Goal: Task Accomplishment & Management: Manage account settings

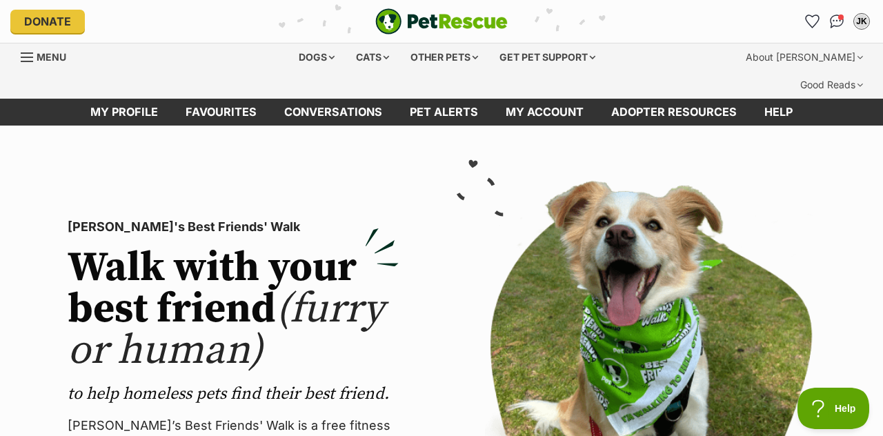
click at [840, 23] on img "Conversations" at bounding box center [837, 21] width 14 height 14
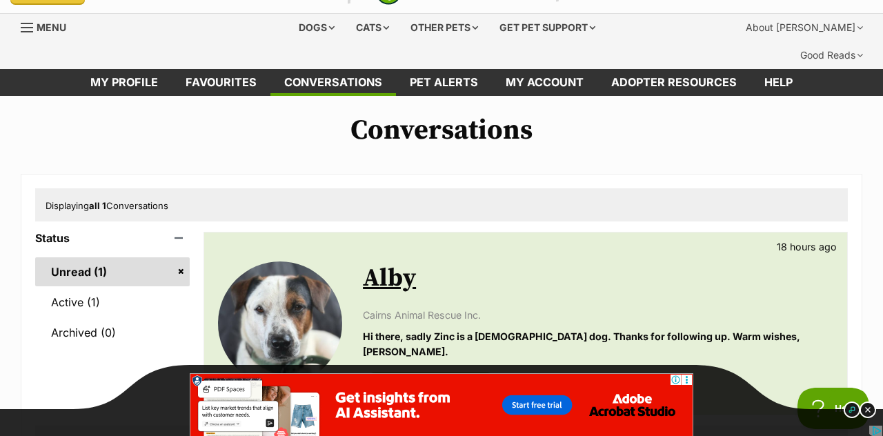
scroll to position [39, 0]
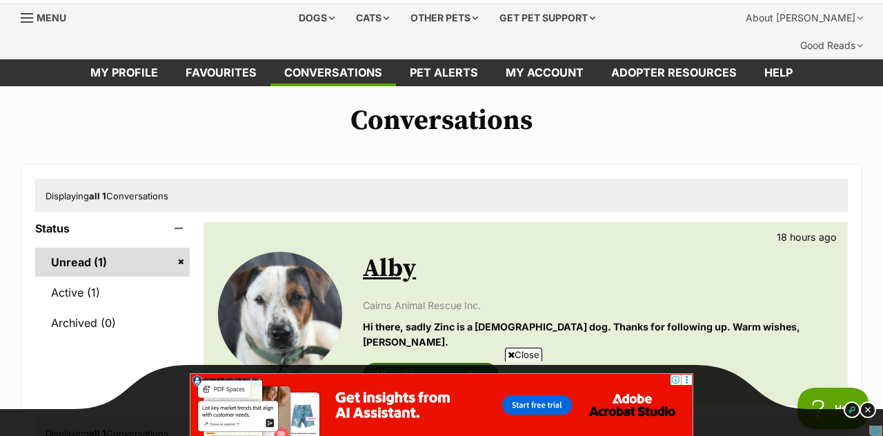
click at [436, 363] on link "View this conversation" at bounding box center [431, 375] width 136 height 25
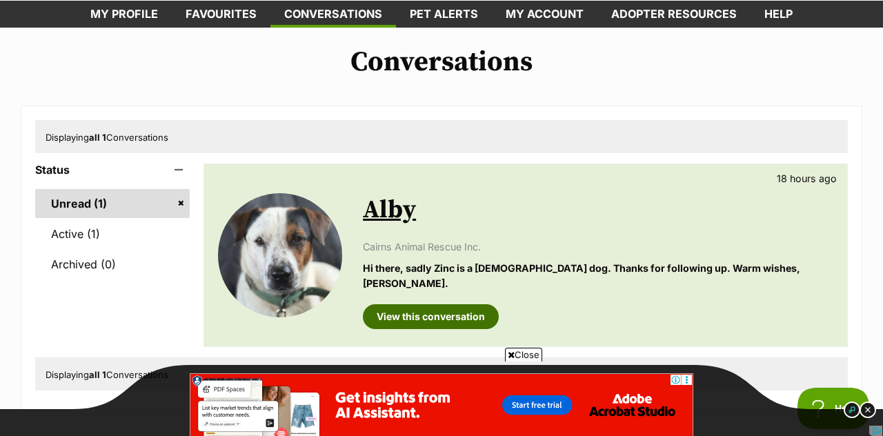
scroll to position [106, 0]
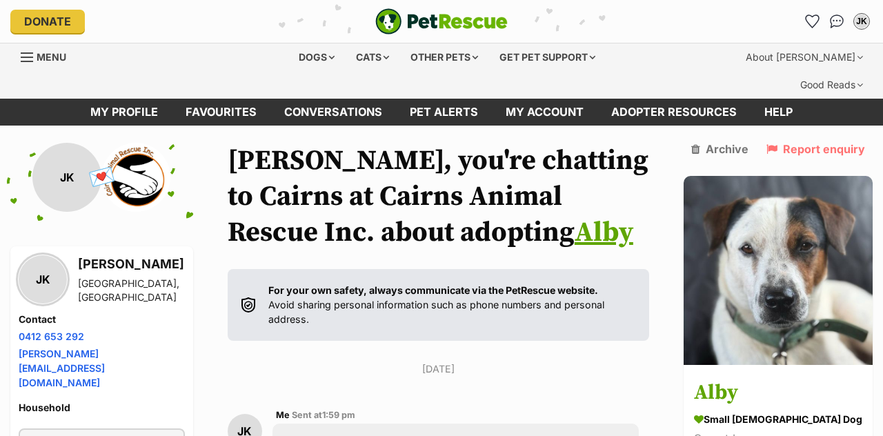
click at [313, 51] on div "Dogs" at bounding box center [316, 57] width 55 height 28
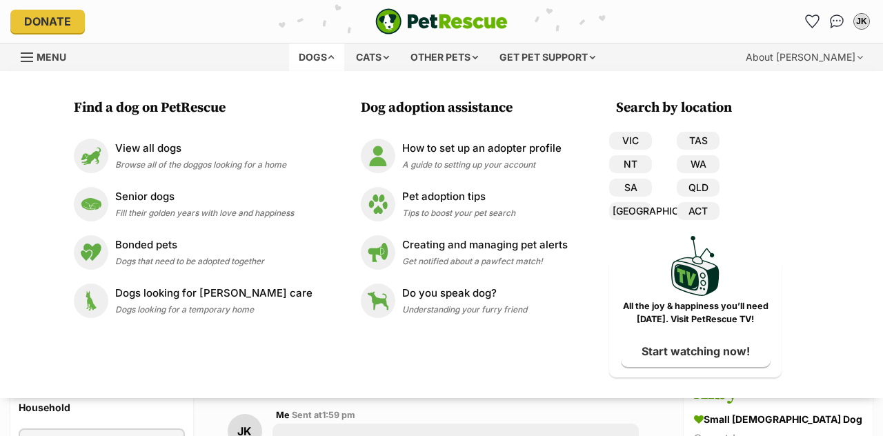
click at [691, 192] on link "QLD" at bounding box center [698, 188] width 43 height 18
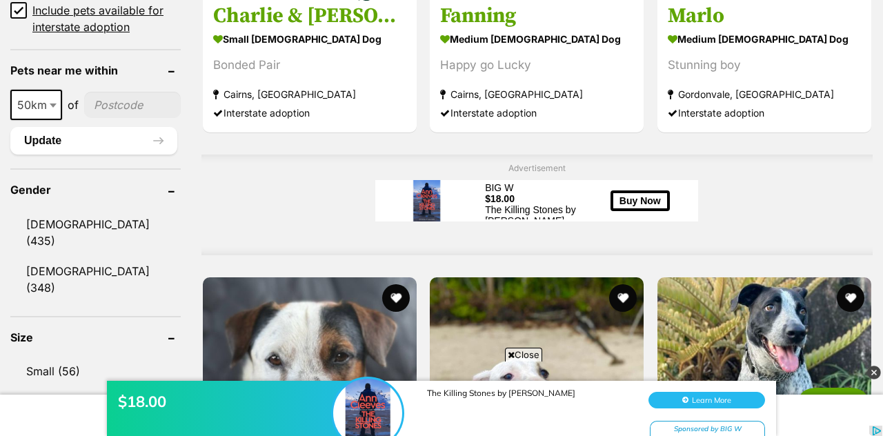
scroll to position [1067, 0]
click at [53, 357] on link "Small (56)" at bounding box center [95, 371] width 170 height 29
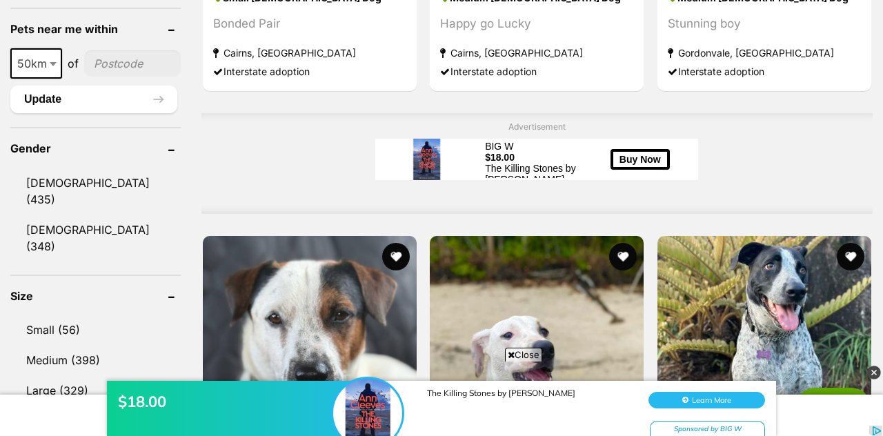
scroll to position [1133, 0]
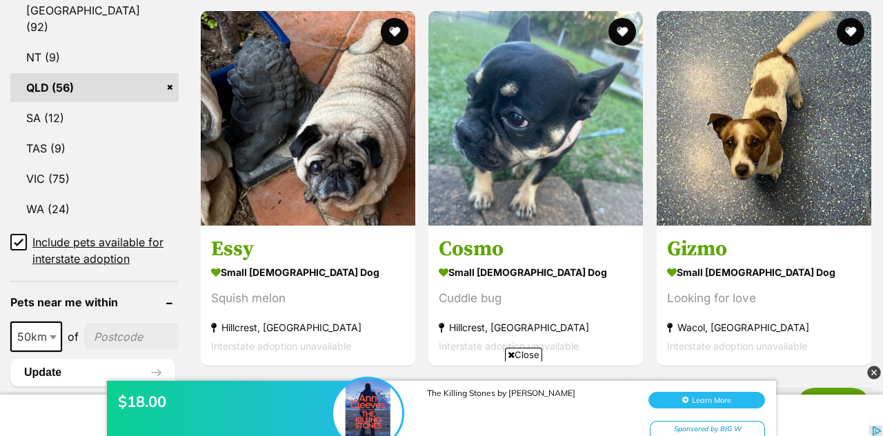
scroll to position [853, 0]
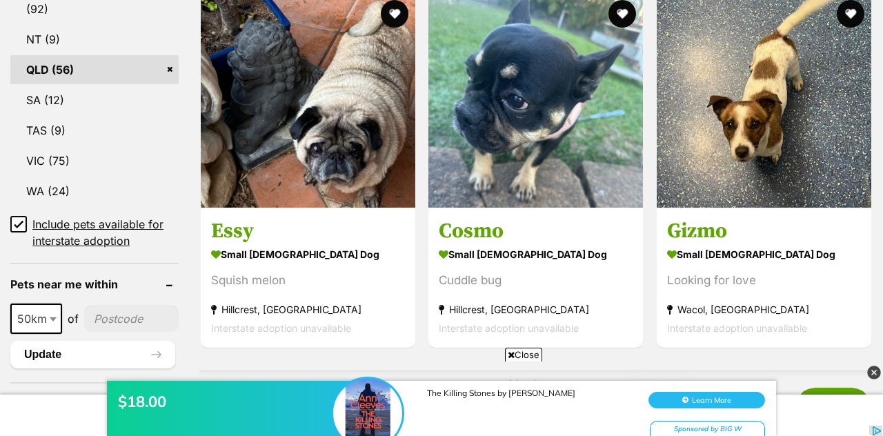
click at [115, 306] on input"] "postcode" at bounding box center [131, 319] width 95 height 26
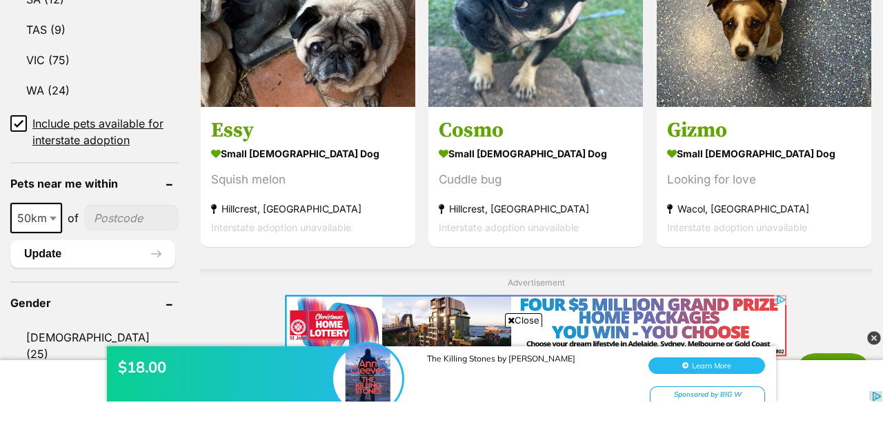
scroll to position [919, 0]
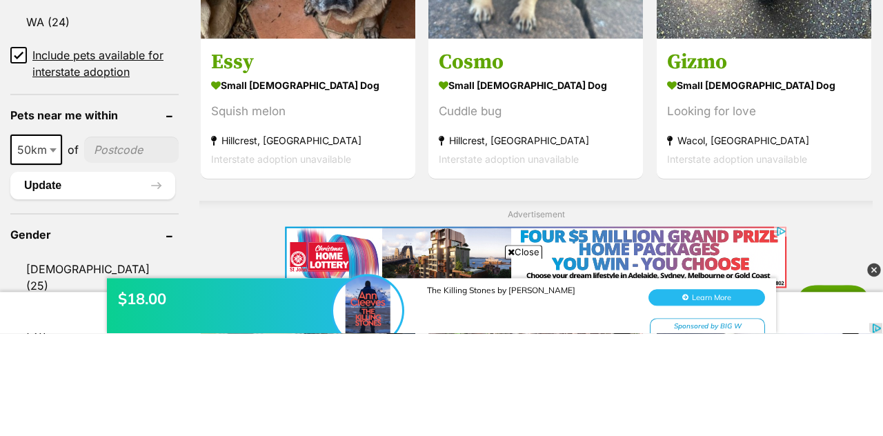
click at [51, 237] on span at bounding box center [55, 252] width 14 height 30
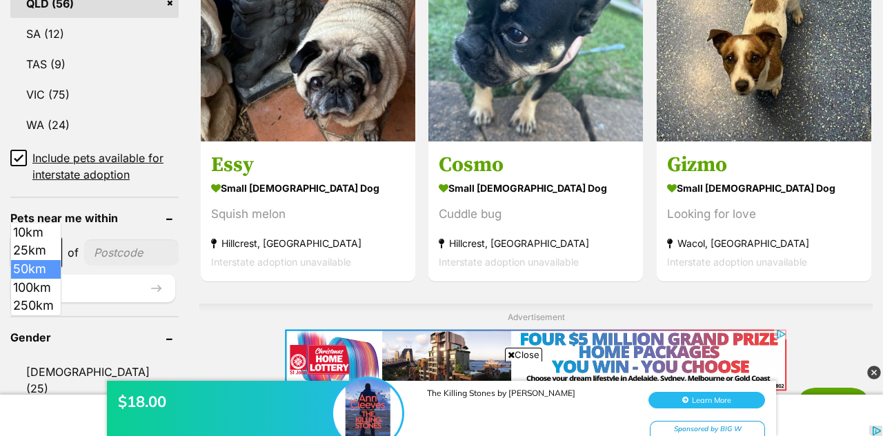
select select "250"
click at [123, 239] on input"] "postcode" at bounding box center [135, 252] width 88 height 26
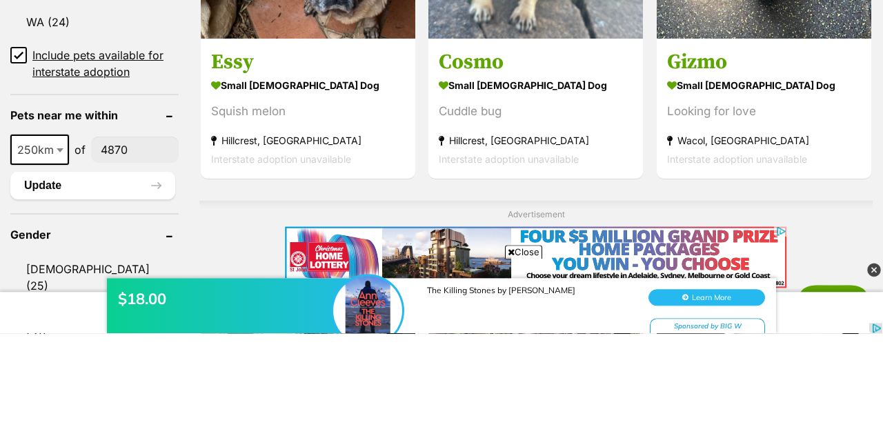
type input"] "4870"
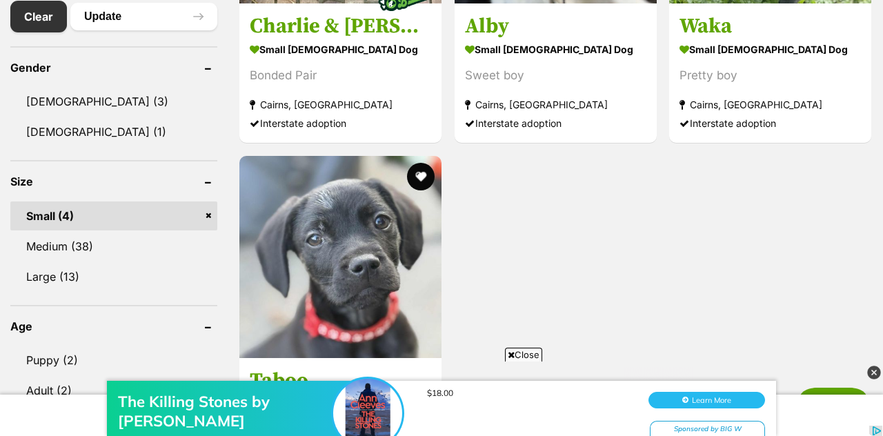
scroll to position [818, 0]
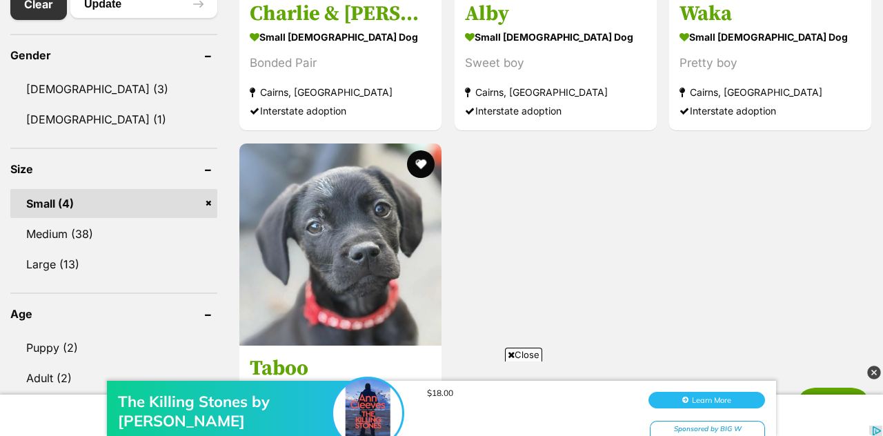
click at [55, 364] on link "Adult (2)" at bounding box center [113, 378] width 207 height 29
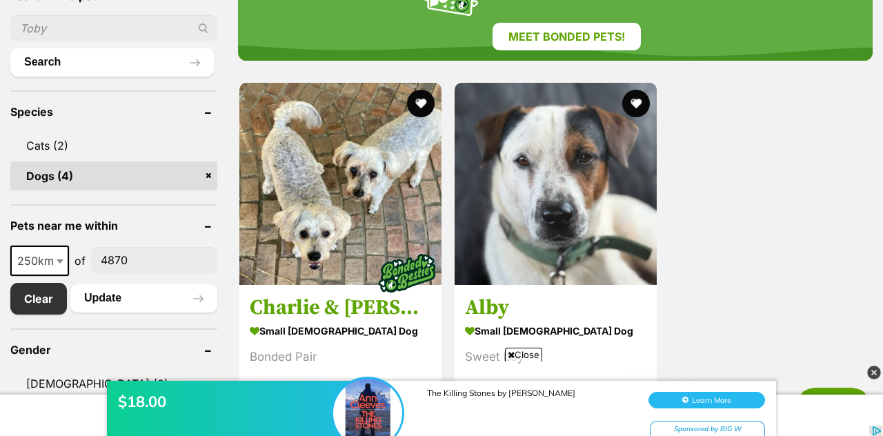
scroll to position [560, 0]
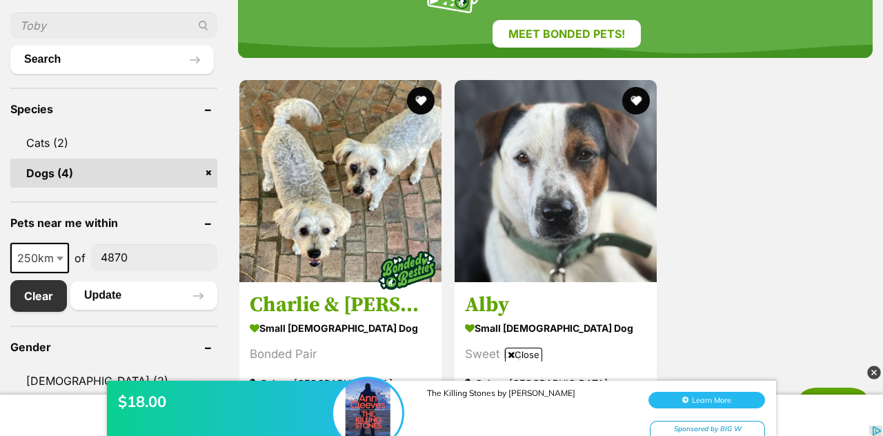
click at [57, 243] on span at bounding box center [62, 258] width 14 height 30
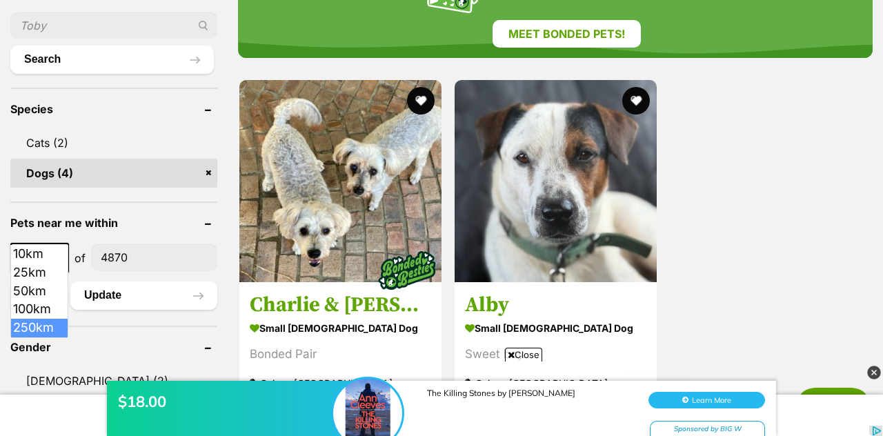
select select "100"
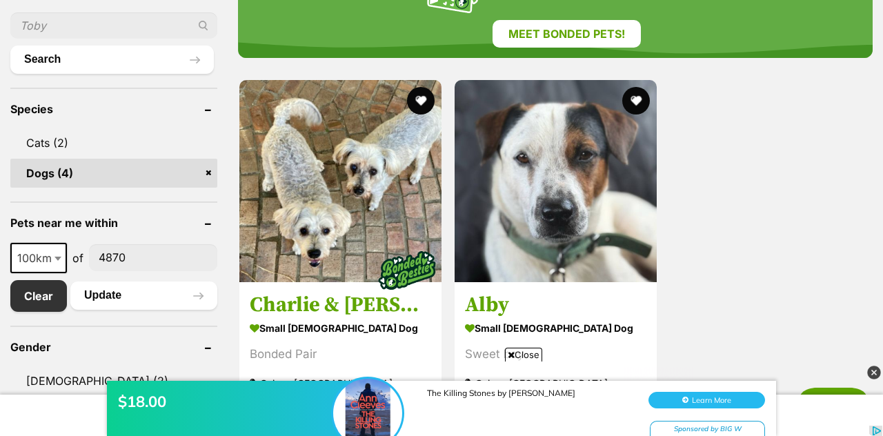
click at [137, 244] on input"] "4870" at bounding box center [153, 257] width 128 height 26
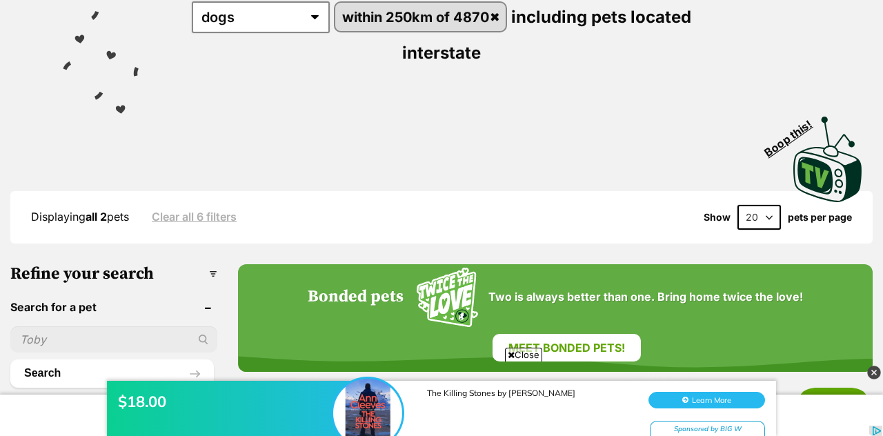
scroll to position [0, 0]
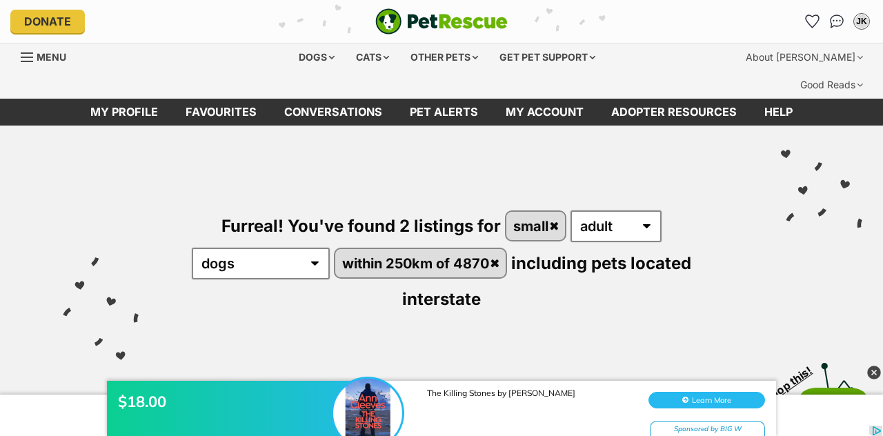
type input"] "4810"
click at [597, 146] on div "Furreal! You've found 2 listings for small any age puppy adult any type of pet …" at bounding box center [442, 238] width 842 height 225
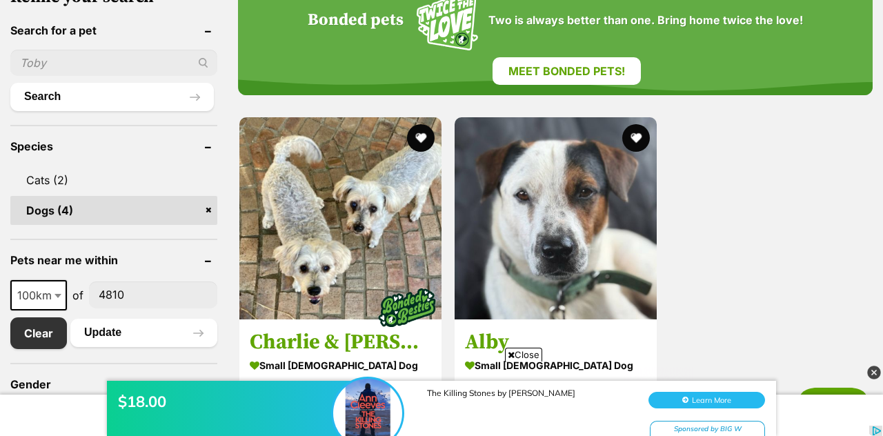
scroll to position [526, 0]
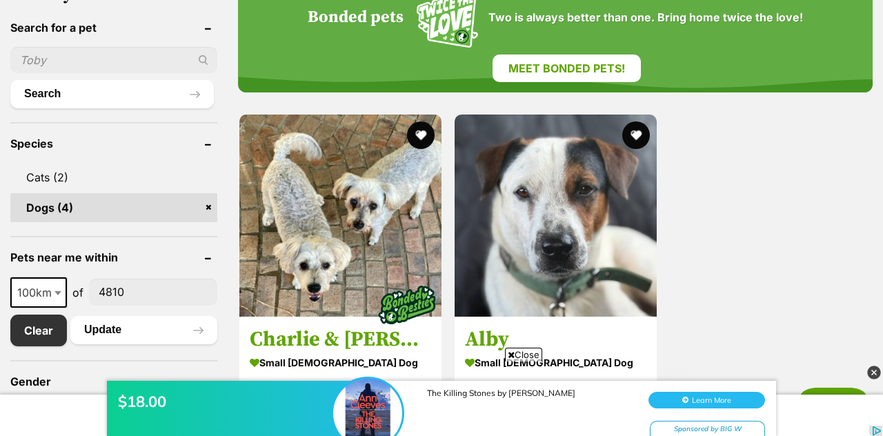
click at [134, 316] on button "Update" at bounding box center [143, 330] width 147 height 28
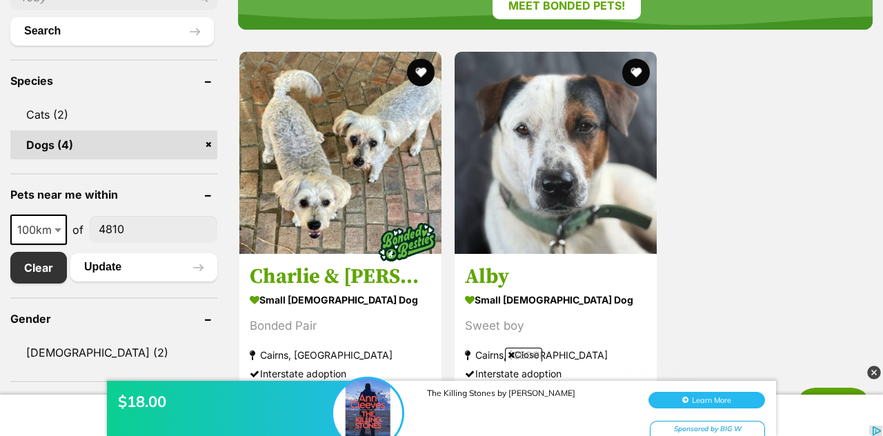
scroll to position [592, 0]
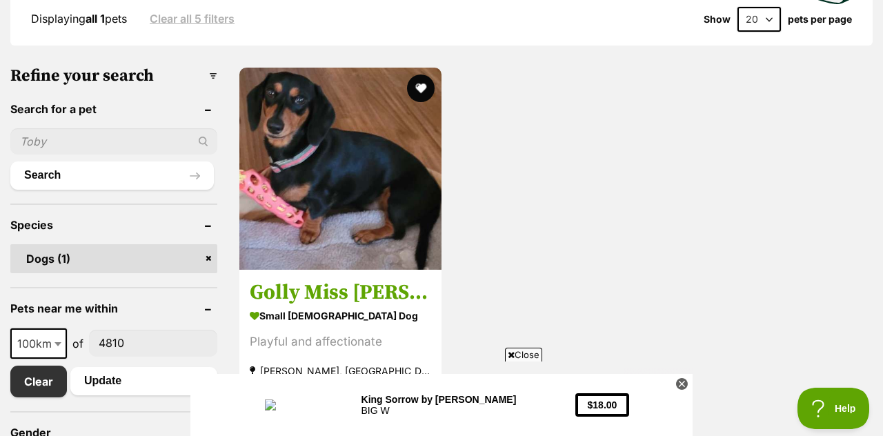
scroll to position [448, 0]
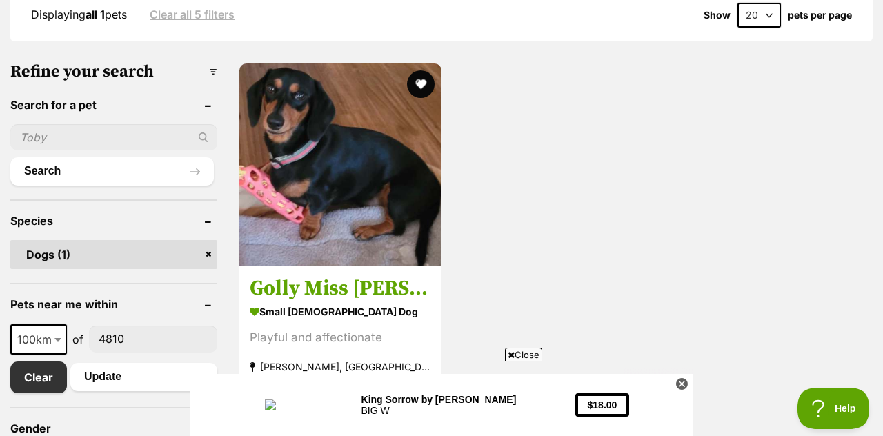
click at [329, 144] on img at bounding box center [340, 164] width 202 height 202
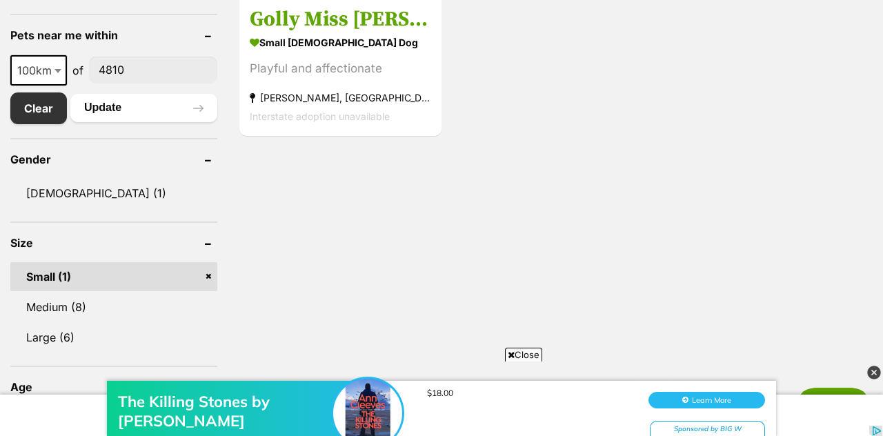
scroll to position [0, 0]
click at [55, 293] on link "Medium (8)" at bounding box center [113, 307] width 207 height 29
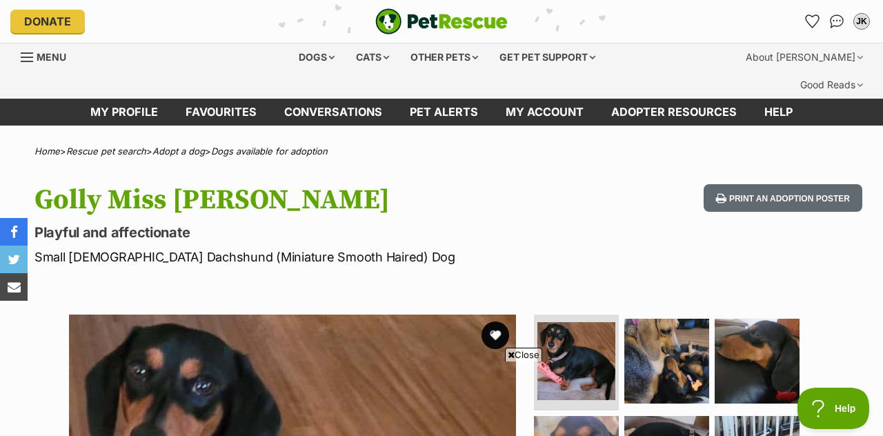
scroll to position [182, 0]
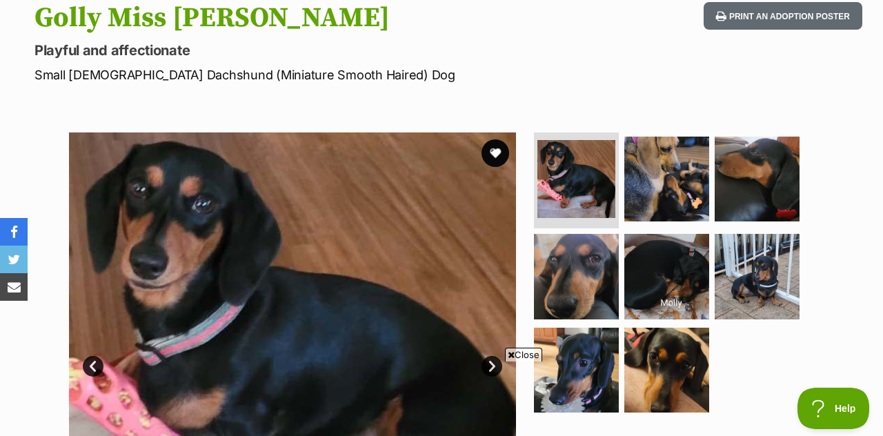
click at [495, 356] on link "Next" at bounding box center [492, 366] width 21 height 21
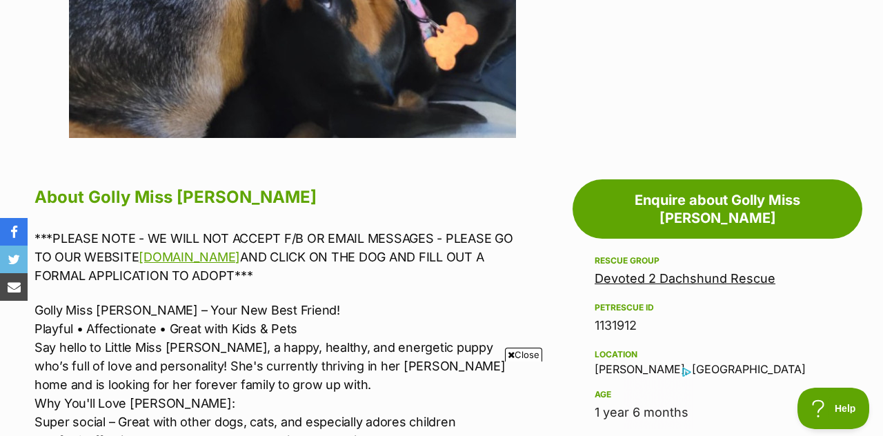
scroll to position [624, 0]
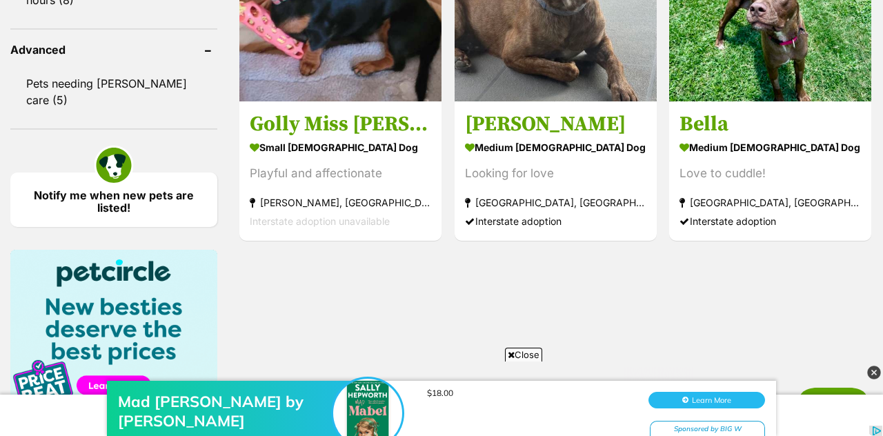
scroll to position [1457, 0]
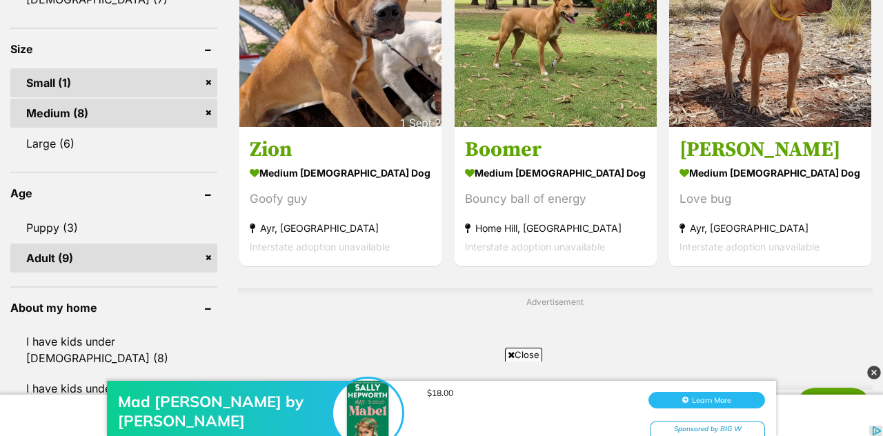
click at [133, 327] on link "I have kids under 5 years old (8)" at bounding box center [113, 350] width 207 height 46
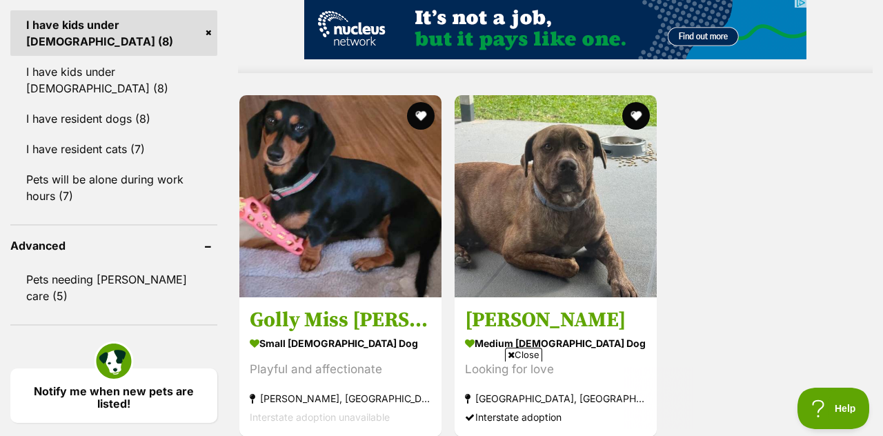
scroll to position [1256, 0]
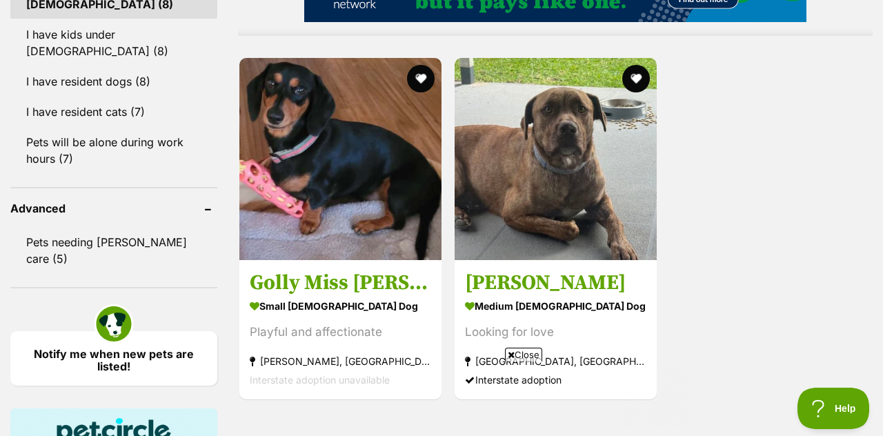
click at [112, 331] on link "Notify me when new pets are listed!" at bounding box center [113, 358] width 207 height 55
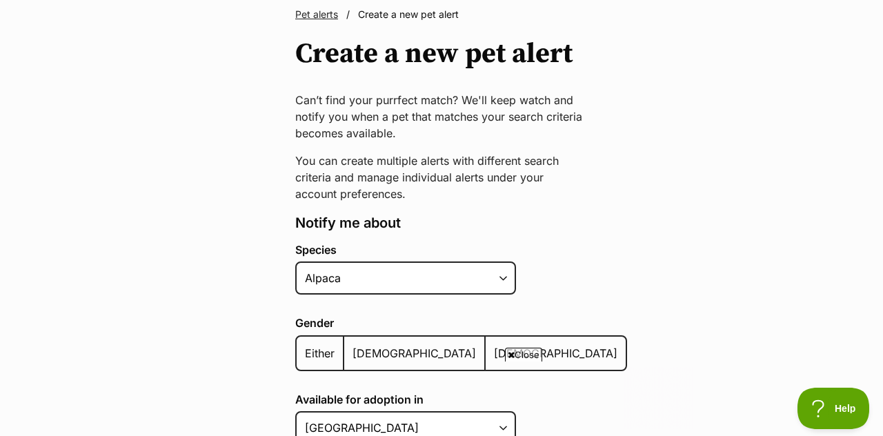
scroll to position [138, 0]
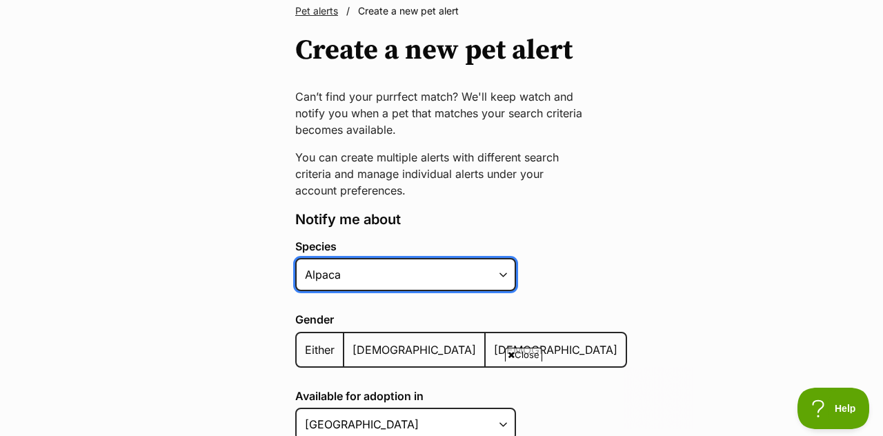
click at [503, 258] on select "Alpaca Bird Cat Chicken Cow Dog Donkey Duck Ferret Fish Goat Goose Guinea Fowl …" at bounding box center [405, 274] width 221 height 33
select select "1"
click at [295, 258] on select "Alpaca Bird Cat Chicken Cow Dog Donkey Duck Ferret Fish Goat Goose Guinea Fowl …" at bounding box center [405, 274] width 221 height 33
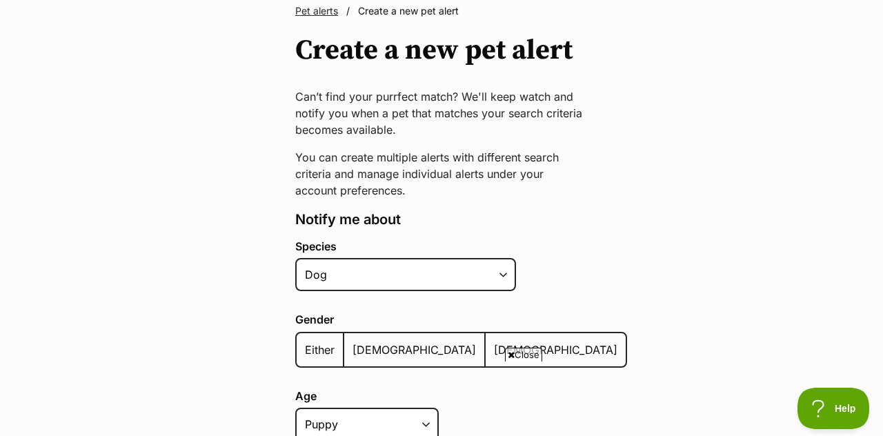
click at [317, 343] on span "Either" at bounding box center [320, 350] width 30 height 14
click at [304, 341] on input "Either" at bounding box center [304, 341] width 0 height 1
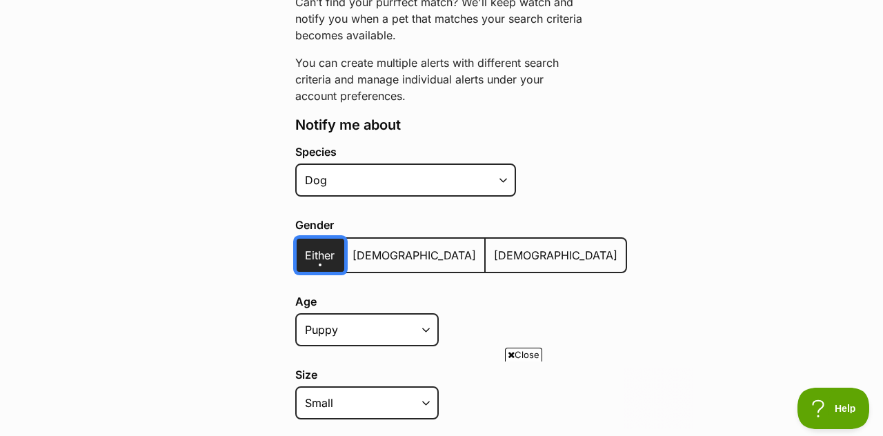
scroll to position [238, 0]
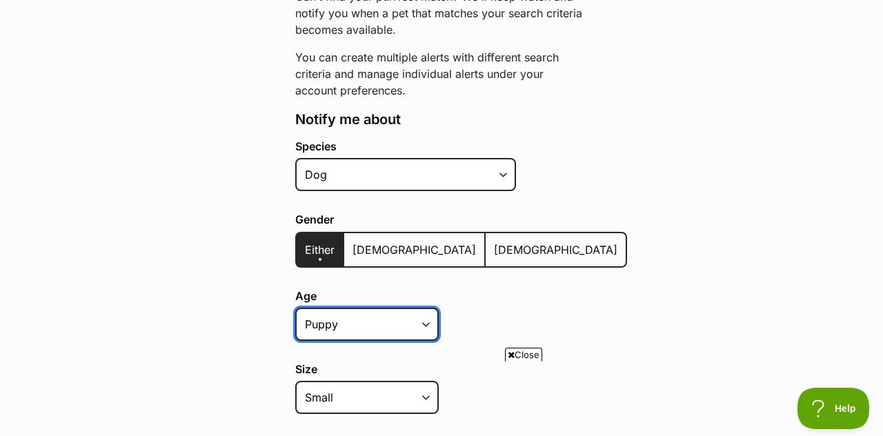
click at [425, 308] on select "Puppy Adult Senior All ages" at bounding box center [367, 324] width 144 height 33
select select "adult"
click at [295, 308] on select "Puppy Adult Senior All ages" at bounding box center [367, 324] width 144 height 33
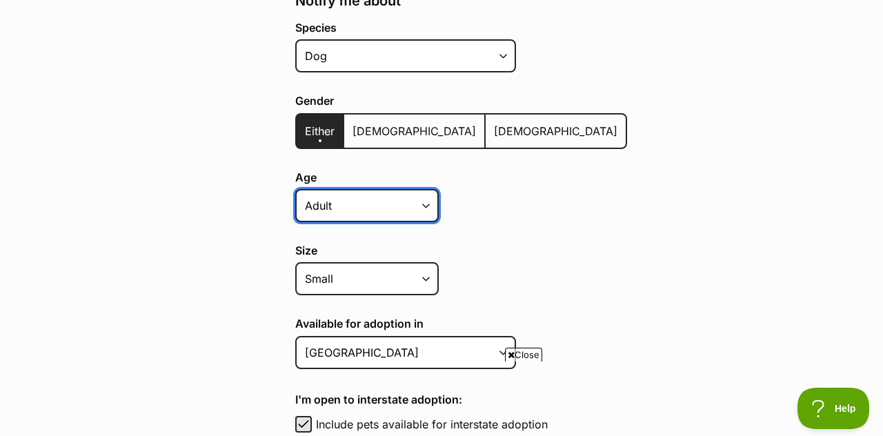
scroll to position [359, 0]
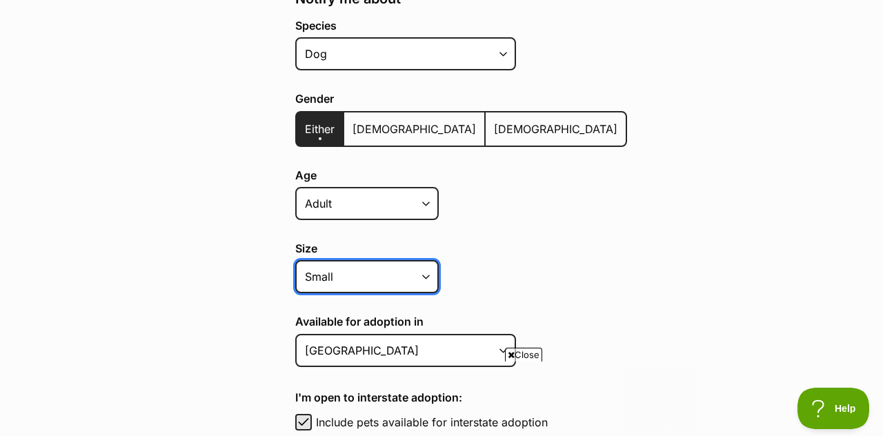
click at [434, 260] on select "Small Medium Large All sizes" at bounding box center [367, 276] width 144 height 33
click at [433, 260] on select "Small Medium Large All sizes" at bounding box center [367, 276] width 144 height 33
click at [435, 260] on select "Small Medium Large All sizes" at bounding box center [367, 276] width 144 height 33
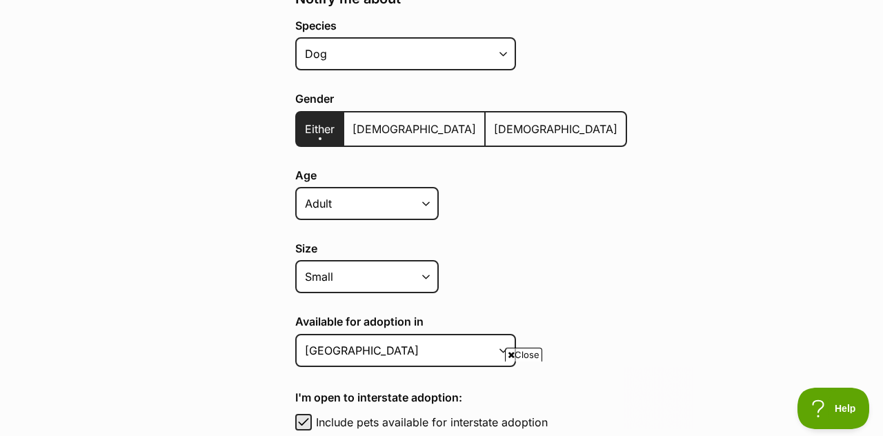
click at [593, 323] on div "Pet alerts / Create a new pet alert Create a new pet alert Can’t find your purr…" at bounding box center [441, 328] width 309 height 1091
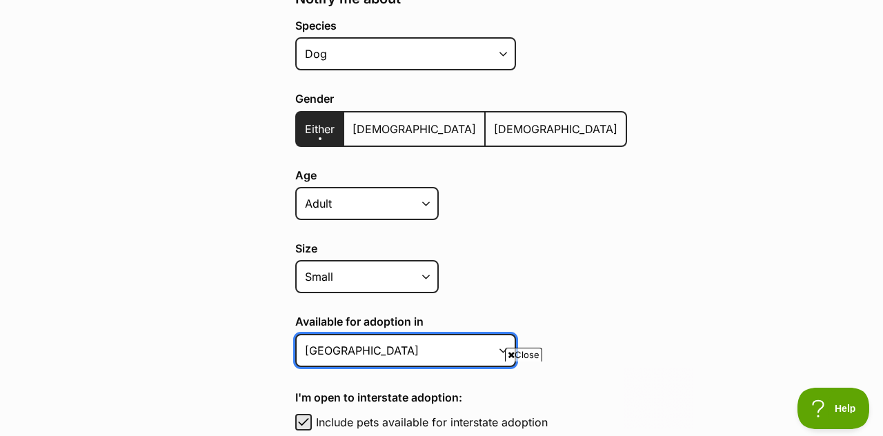
click at [507, 334] on select "Australian Capital Territory New South Wales Northern Territory Queensland Sout…" at bounding box center [405, 350] width 221 height 33
select select "3"
click at [295, 334] on select "Australian Capital Territory New South Wales Northern Territory Queensland Sout…" at bounding box center [405, 350] width 221 height 33
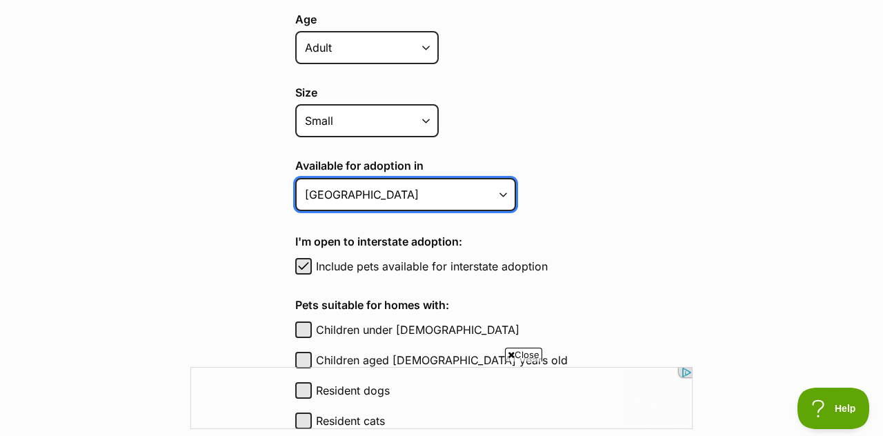
scroll to position [0, 0]
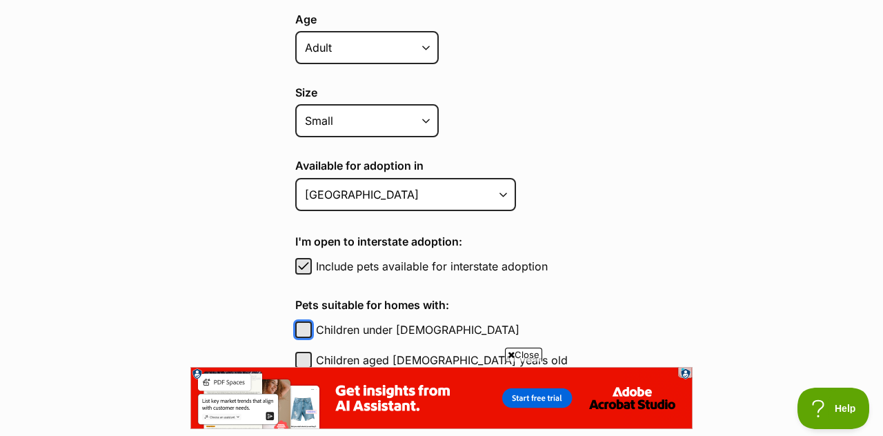
click at [301, 322] on button "Children under [DEMOGRAPHIC_DATA]" at bounding box center [303, 330] width 17 height 17
checkbox input "true"
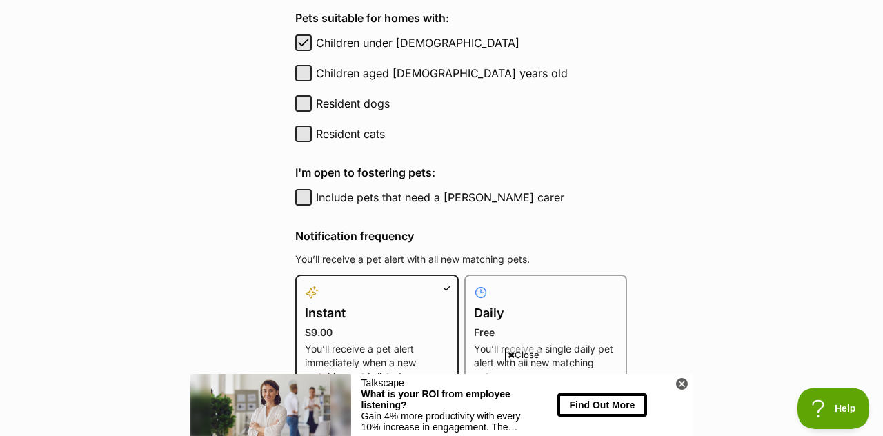
click at [489, 326] on p "Free" at bounding box center [546, 333] width 144 height 14
click at [473, 284] on input "Daily Free You’ll receive a single daily pet alert with all new matching pets." at bounding box center [473, 283] width 1 height 1
radio input "true"
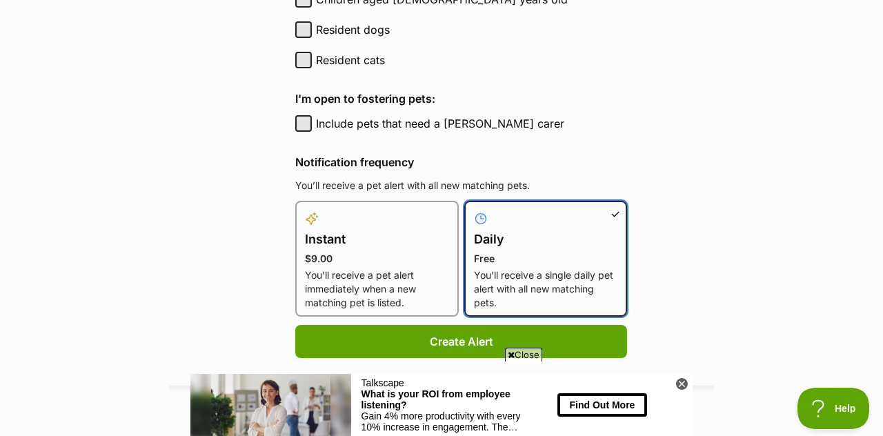
scroll to position [880, 0]
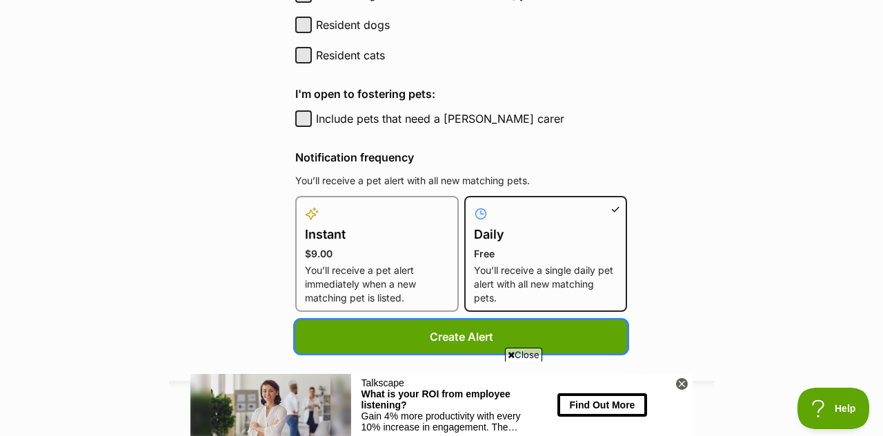
click at [425, 320] on button "Create Alert" at bounding box center [461, 336] width 332 height 33
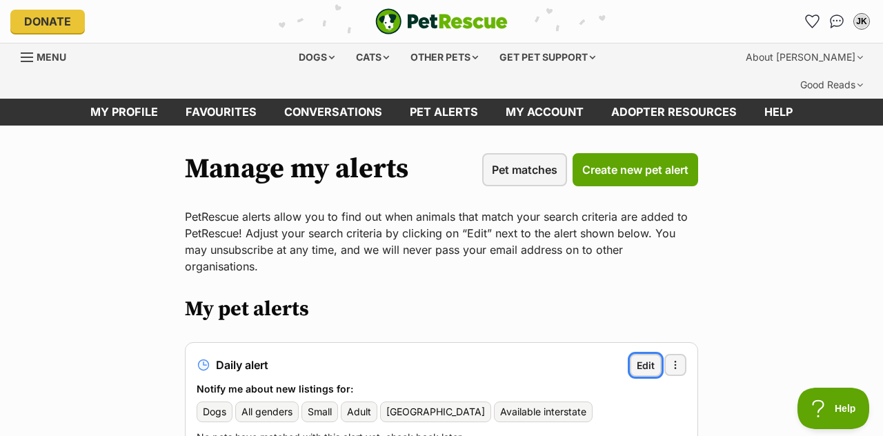
click at [640, 358] on span "Edit" at bounding box center [646, 365] width 18 height 14
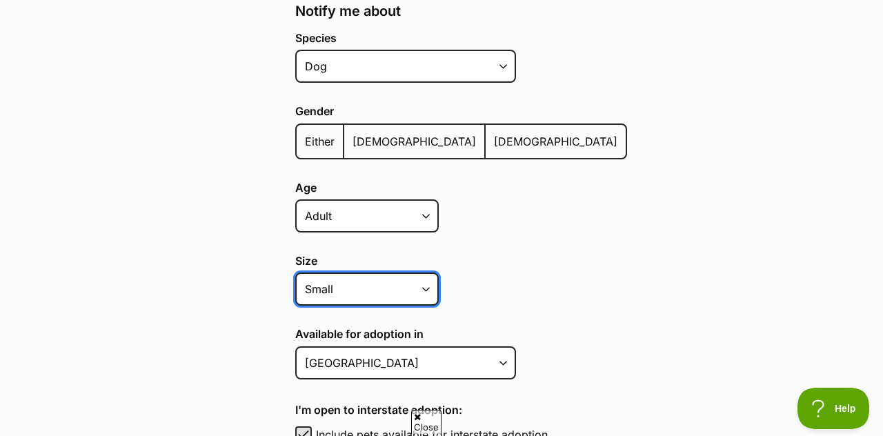
click at [430, 273] on select "Small Medium Large All sizes" at bounding box center [367, 289] width 144 height 33
select select "medium"
click at [295, 273] on select "Small Medium Large All sizes" at bounding box center [367, 289] width 144 height 33
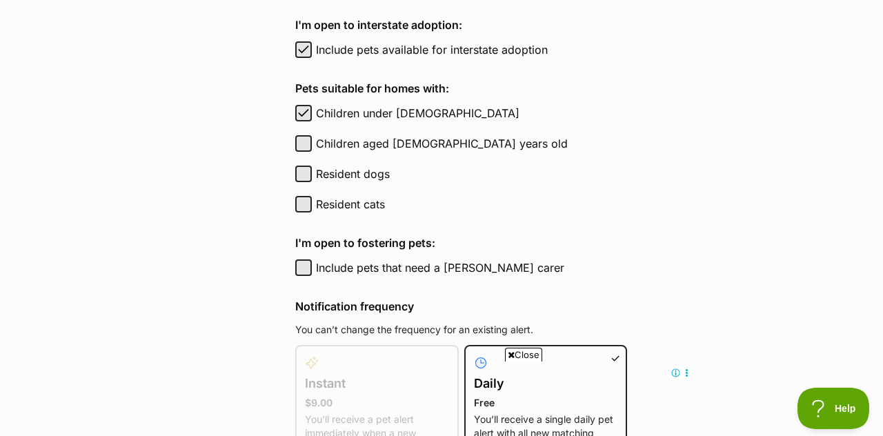
scroll to position [734, 0]
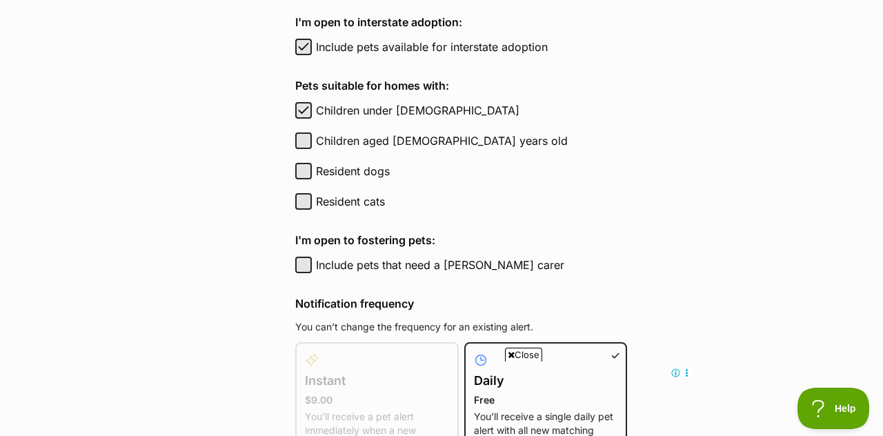
click at [509, 379] on label "Daily Free You’ll receive a single daily pet alert with all new matching pets." at bounding box center [546, 401] width 144 height 99
click at [474, 351] on input "Daily Free You’ll receive a single daily pet alert with all new matching pets." at bounding box center [473, 350] width 1 height 1
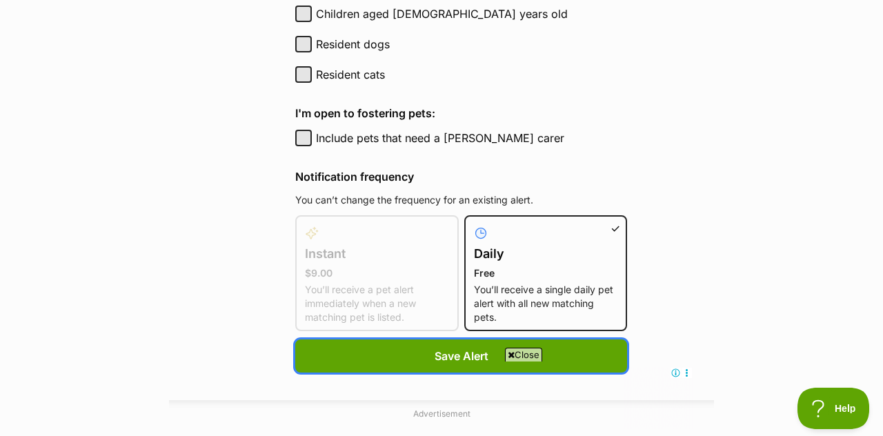
click at [453, 348] on span "Save Alert" at bounding box center [462, 356] width 54 height 17
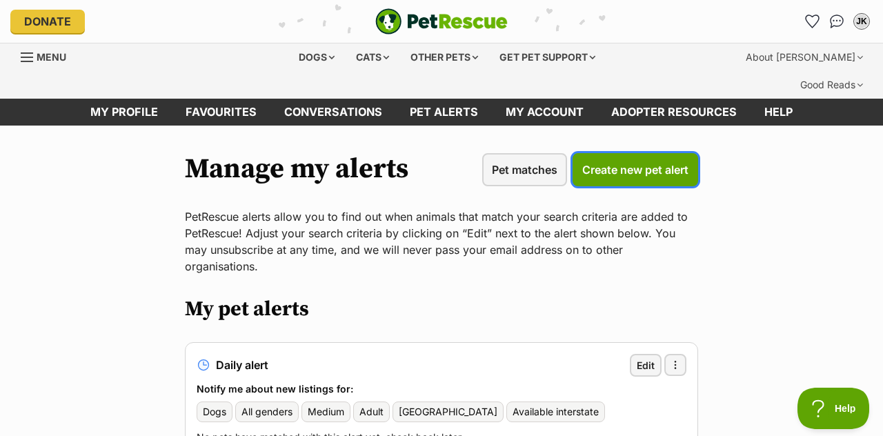
click at [638, 161] on span "Create new pet alert" at bounding box center [635, 169] width 106 height 17
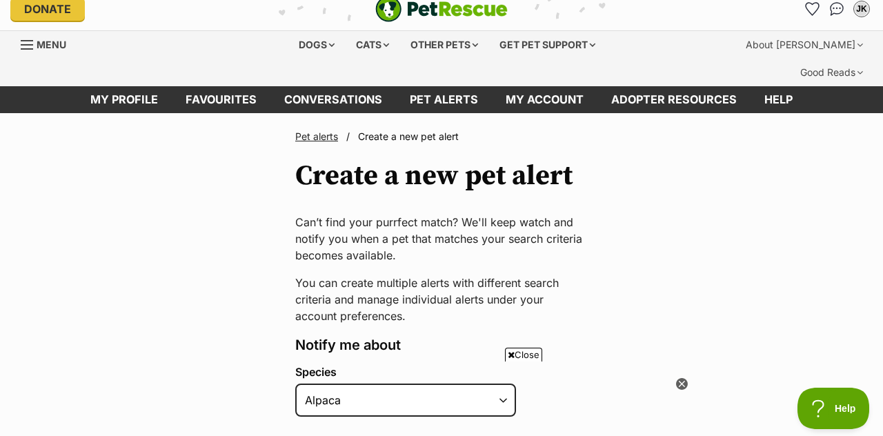
scroll to position [87, 0]
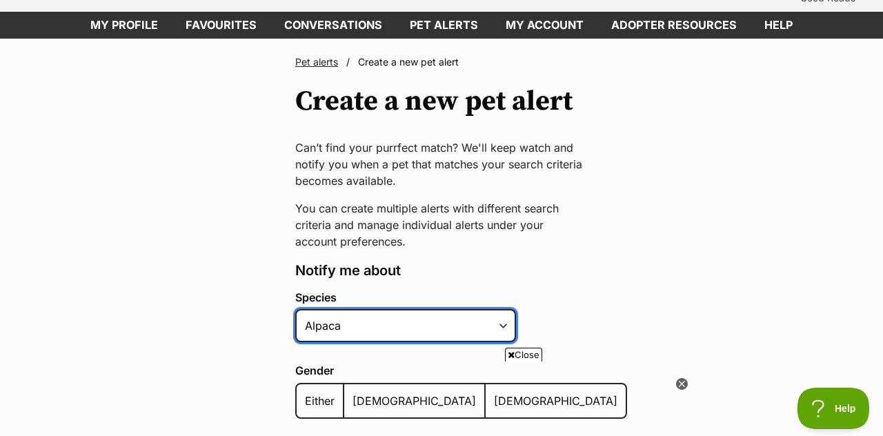
click at [505, 309] on select "Alpaca Bird Cat Chicken Cow Dog Donkey Duck Ferret Fish Goat Goose Guinea Fowl …" at bounding box center [405, 325] width 221 height 33
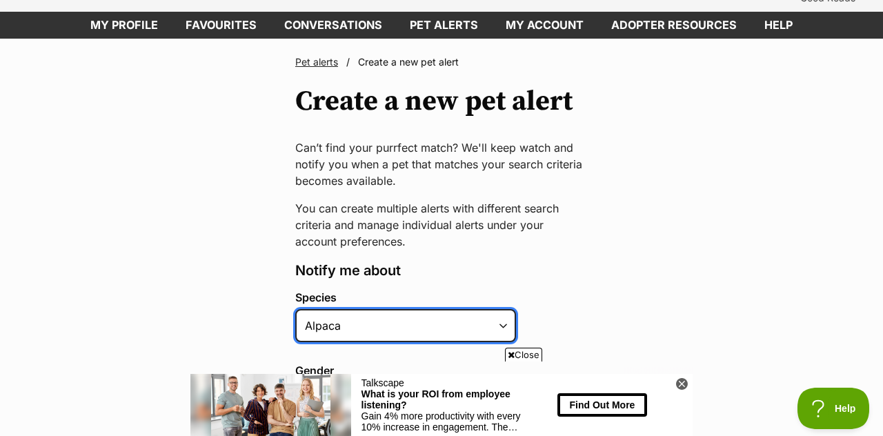
scroll to position [0, 0]
select select "1"
click at [295, 309] on select "Alpaca Bird Cat Chicken Cow Dog Donkey Duck Ferret Fish Goat Goose Guinea Fowl …" at bounding box center [405, 325] width 221 height 33
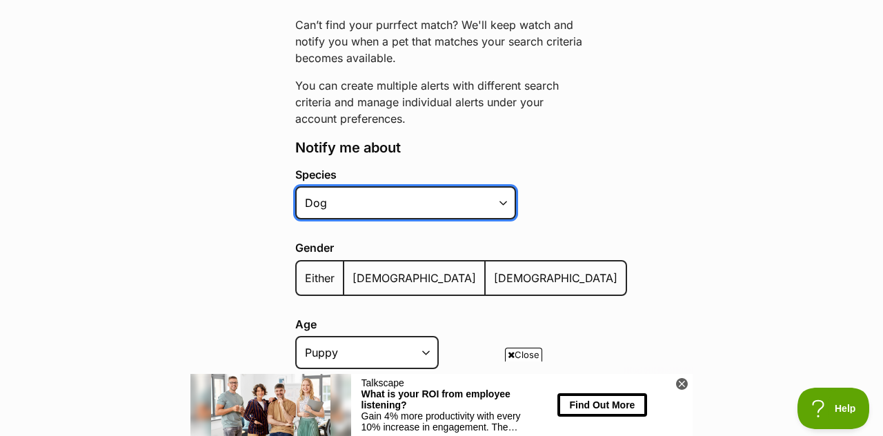
scroll to position [214, 0]
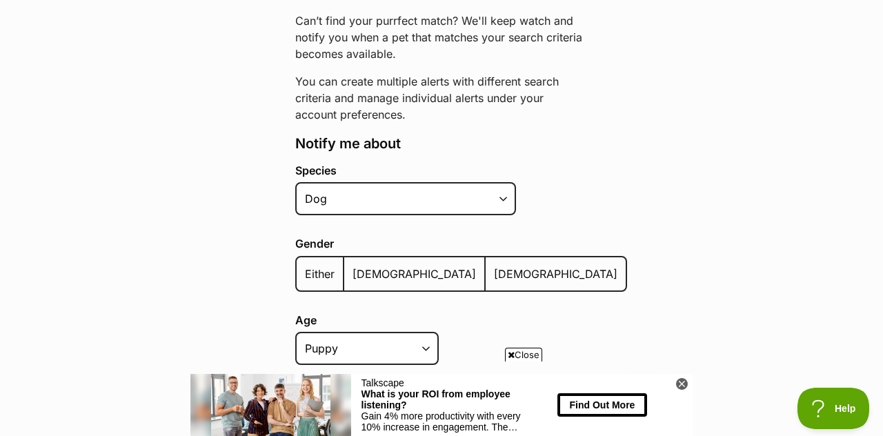
click at [315, 267] on span "Either" at bounding box center [320, 274] width 30 height 14
click at [304, 265] on input "Either" at bounding box center [304, 265] width 0 height 1
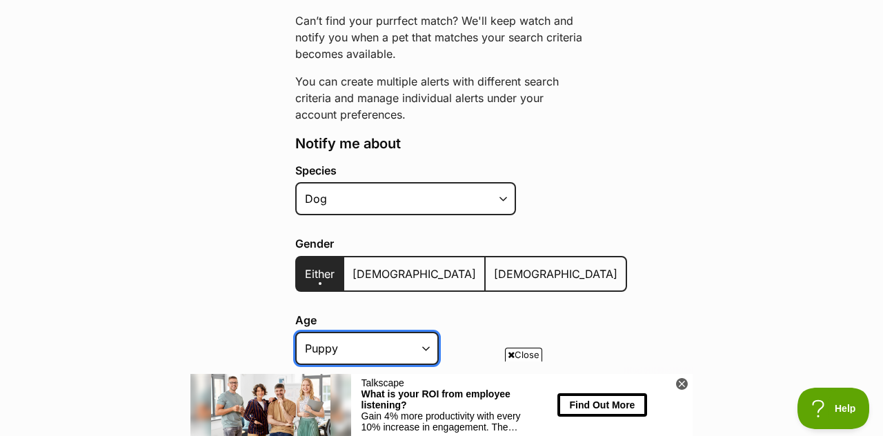
click at [428, 332] on select "Puppy Adult Senior All ages" at bounding box center [367, 348] width 144 height 33
select select "adult"
click at [295, 332] on select "Puppy Adult Senior All ages" at bounding box center [367, 348] width 144 height 33
click at [436, 405] on select "Small Medium Large All sizes" at bounding box center [367, 421] width 144 height 33
select select "medium"
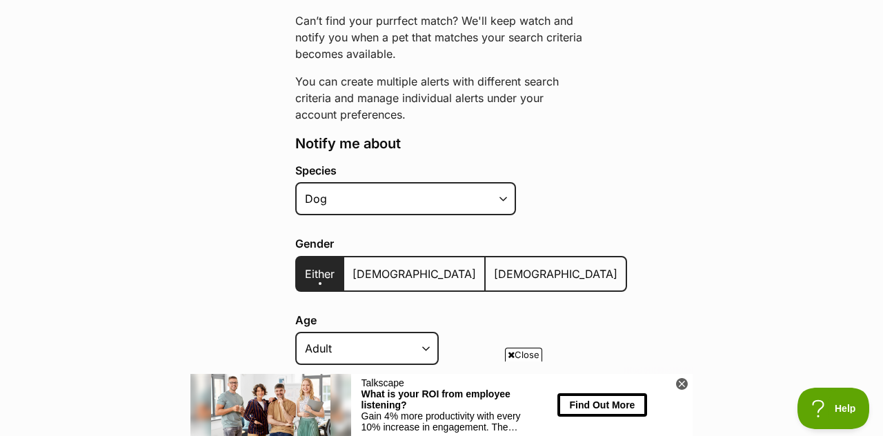
click at [295, 405] on select "Small Medium Large All sizes" at bounding box center [367, 421] width 144 height 33
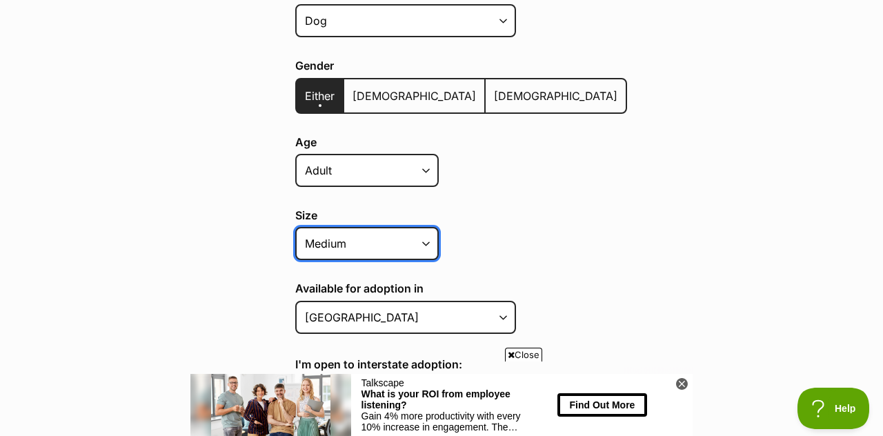
scroll to position [393, 0]
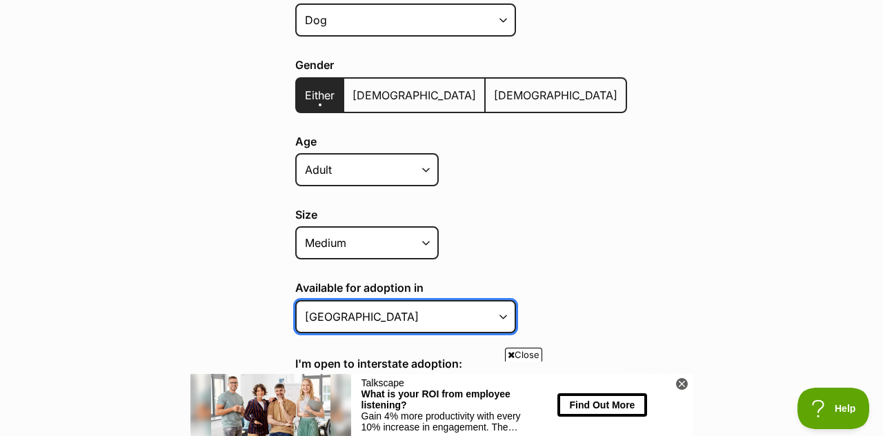
click at [504, 300] on select "Australian Capital Territory New South Wales Northern Territory Queensland Sout…" at bounding box center [405, 316] width 221 height 33
select select "3"
click at [295, 300] on select "Australian Capital Territory New South Wales Northern Territory Queensland Sout…" at bounding box center [405, 316] width 221 height 33
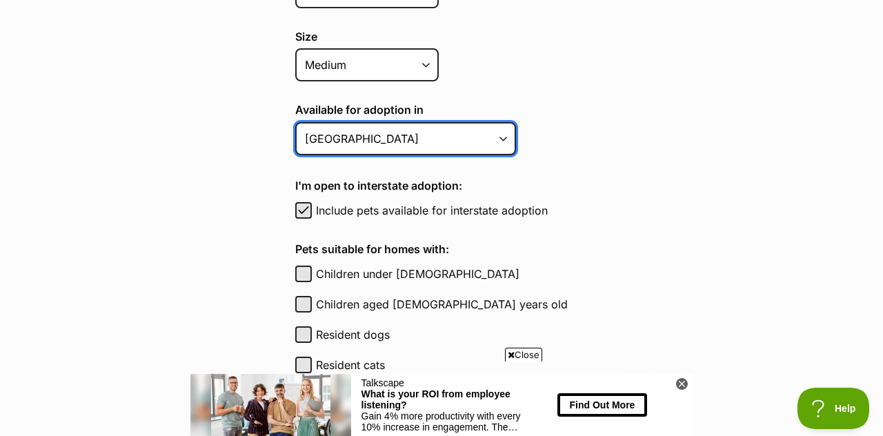
scroll to position [571, 0]
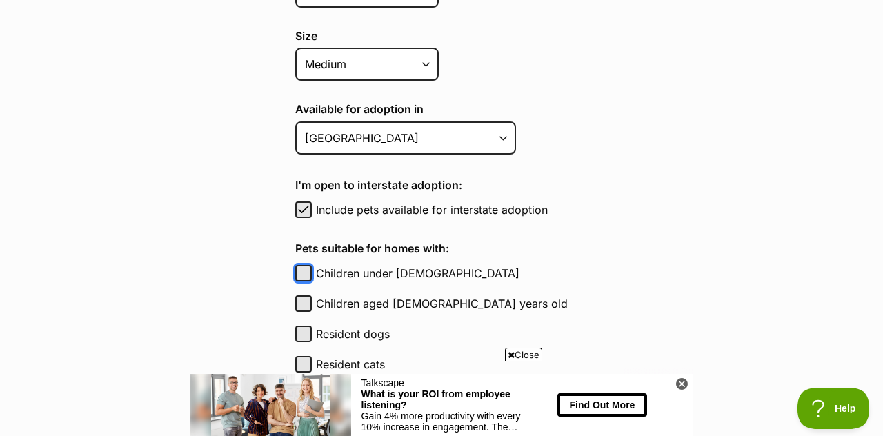
click at [308, 265] on button "Children under [DEMOGRAPHIC_DATA]" at bounding box center [303, 273] width 17 height 17
checkbox input "true"
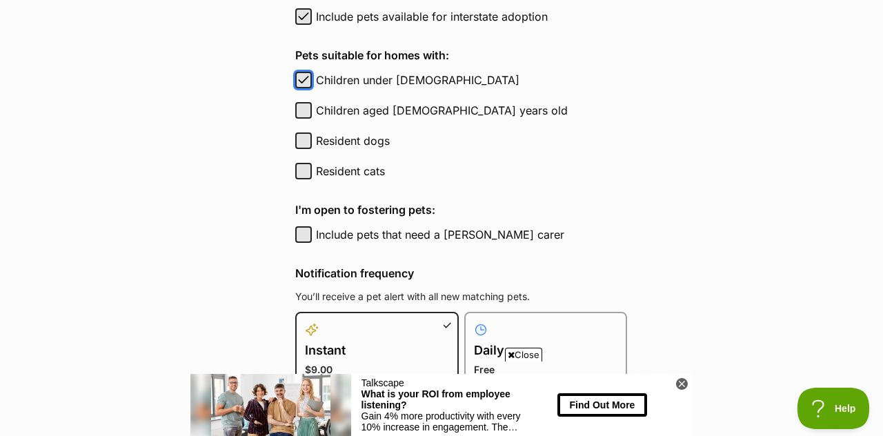
scroll to position [768, 0]
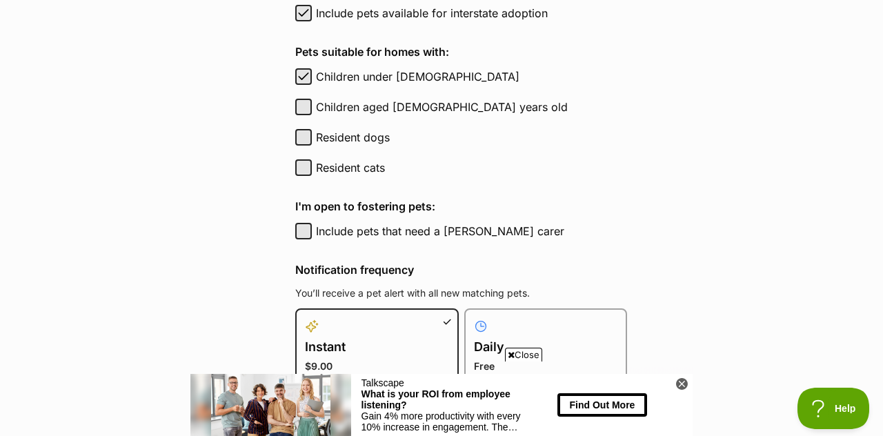
click at [506, 330] on label "Daily Free You’ll receive a single daily pet alert with all new matching pets." at bounding box center [546, 367] width 144 height 99
click at [473, 317] on input "Daily Free You’ll receive a single daily pet alert with all new matching pets." at bounding box center [473, 317] width 1 height 1
radio input "true"
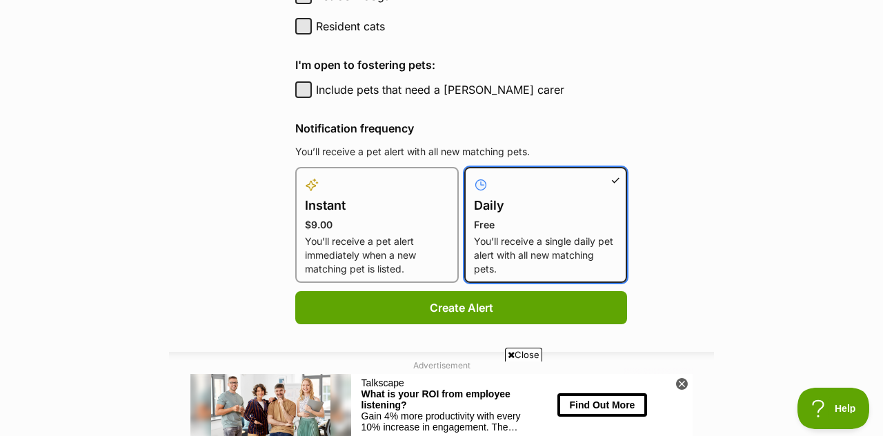
scroll to position [915, 0]
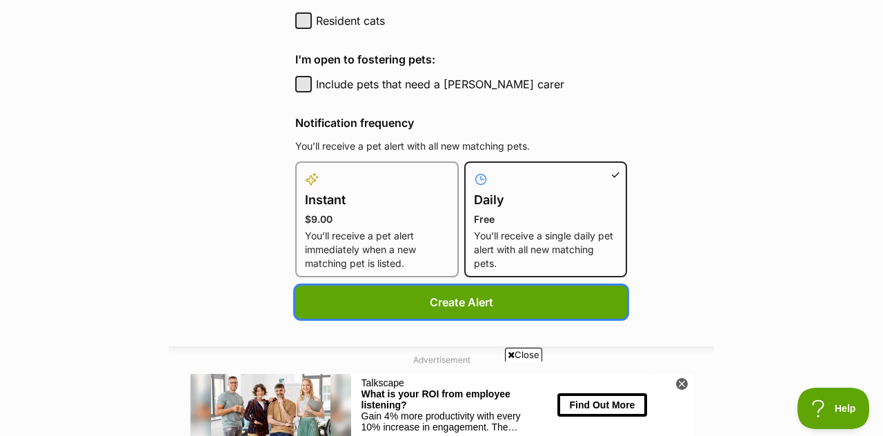
click at [428, 286] on button "Create Alert" at bounding box center [461, 302] width 332 height 33
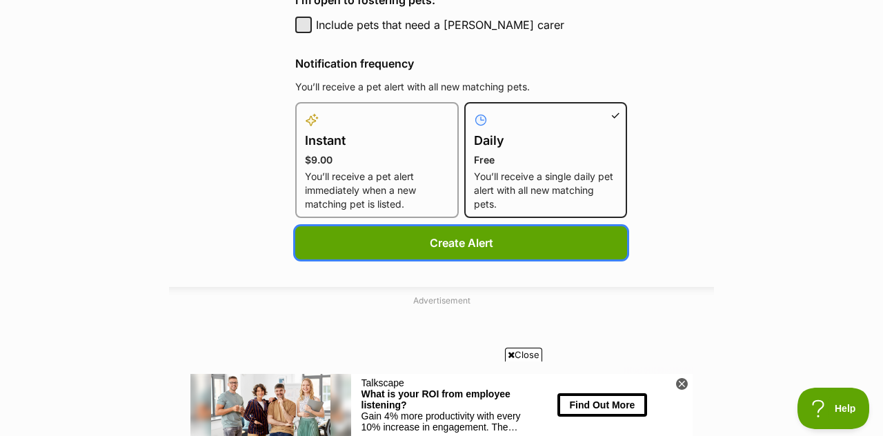
scroll to position [981, 0]
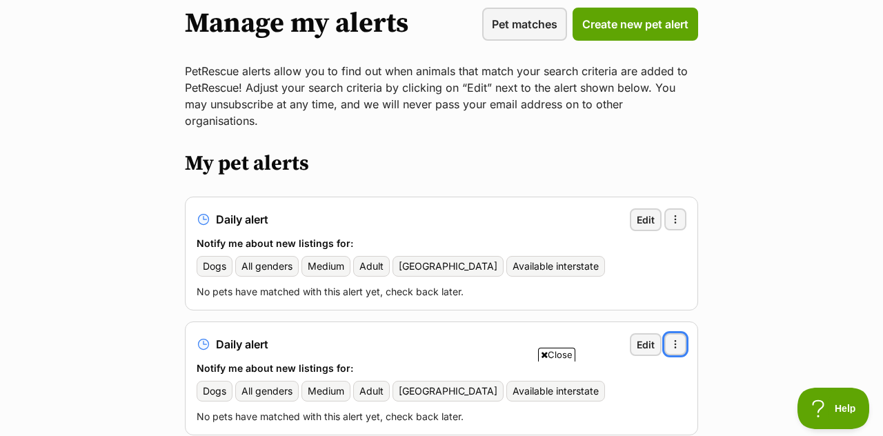
click at [680, 339] on span "button" at bounding box center [675, 344] width 11 height 11
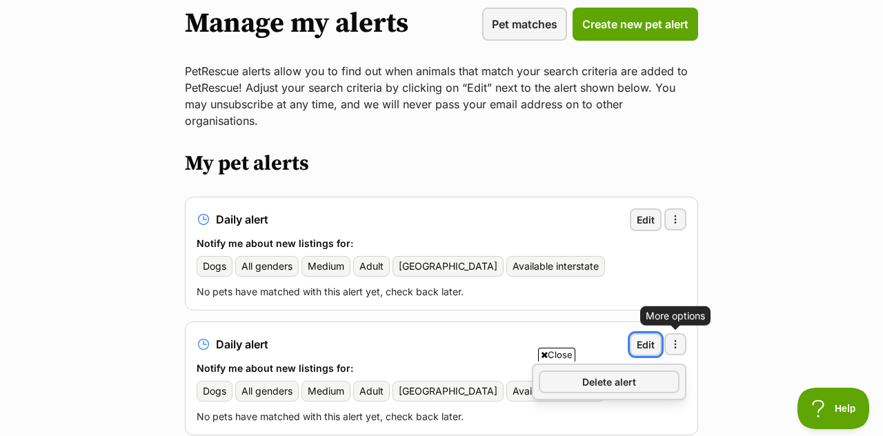
click at [651, 337] on span "Edit" at bounding box center [646, 344] width 18 height 14
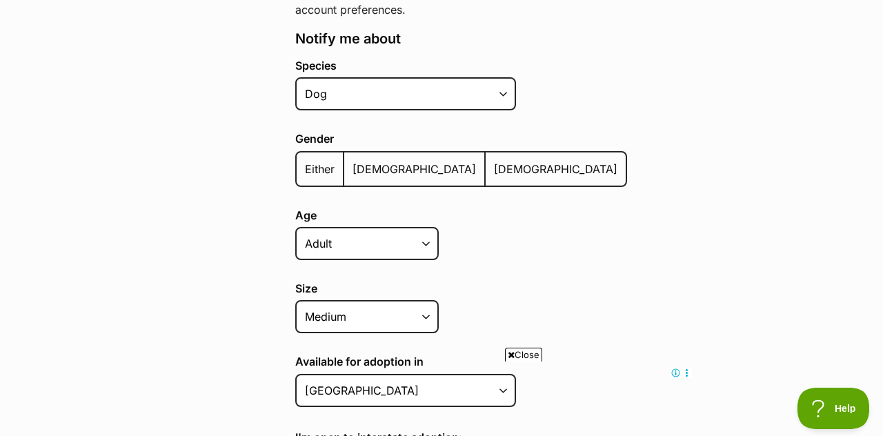
scroll to position [321, 0]
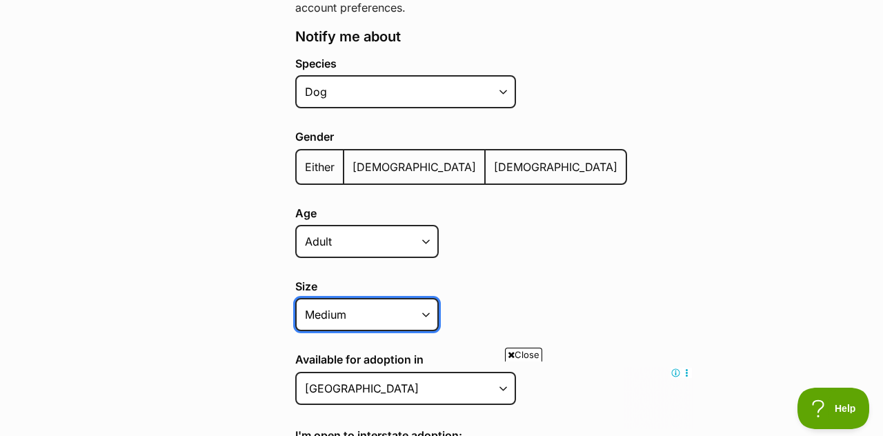
click at [428, 298] on select "Small Medium Large All sizes" at bounding box center [367, 314] width 144 height 33
select select "small"
click at [295, 298] on select "Small Medium Large All sizes" at bounding box center [367, 314] width 144 height 33
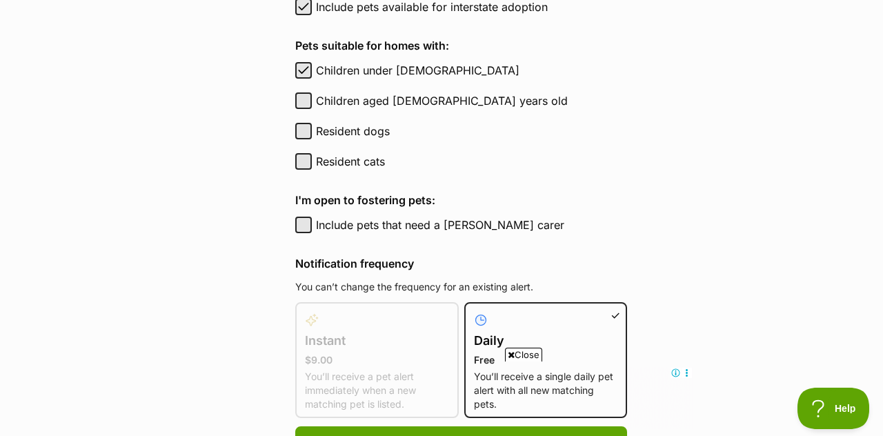
scroll to position [779, 0]
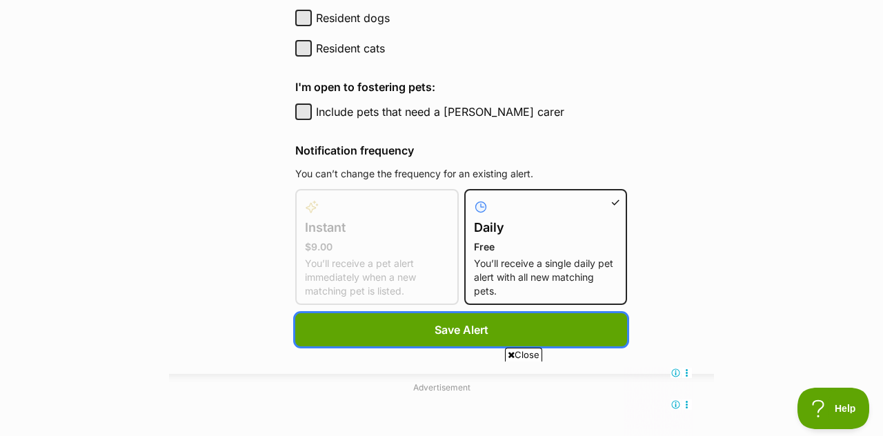
click at [435, 322] on span "Save Alert" at bounding box center [462, 330] width 54 height 17
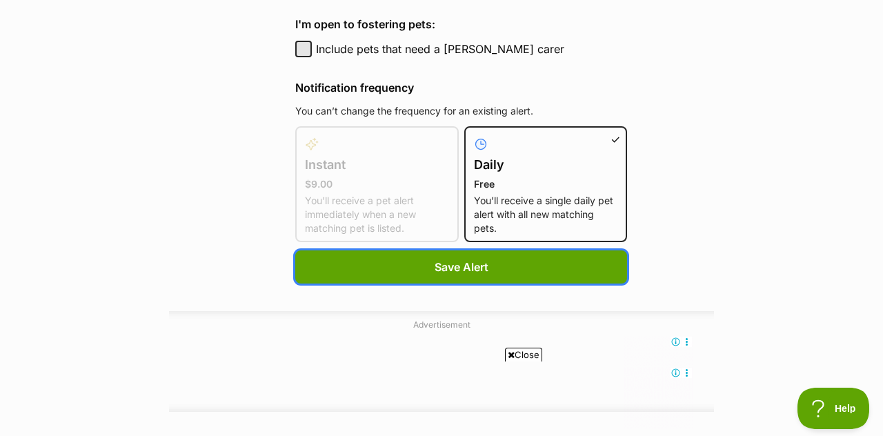
scroll to position [953, 0]
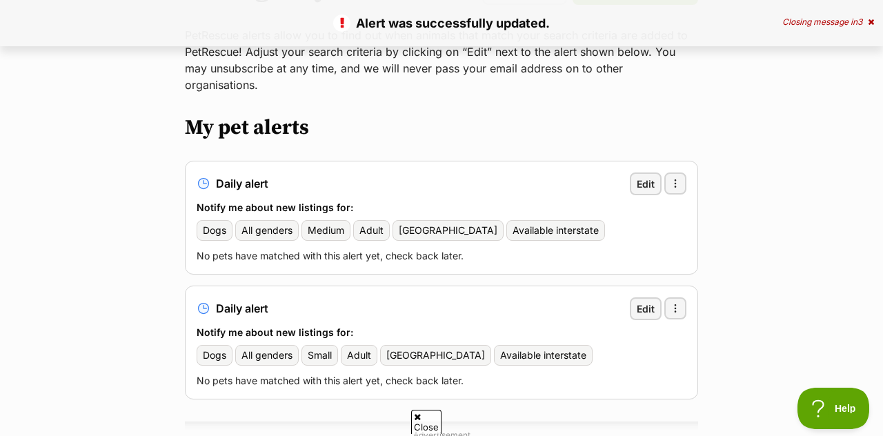
scroll to position [167, 0]
